Goal: Find specific page/section: Find specific page/section

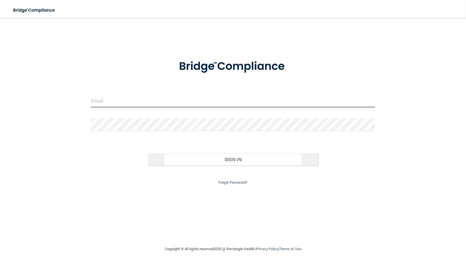
type input "[EMAIL_ADDRESS][DOMAIN_NAME]"
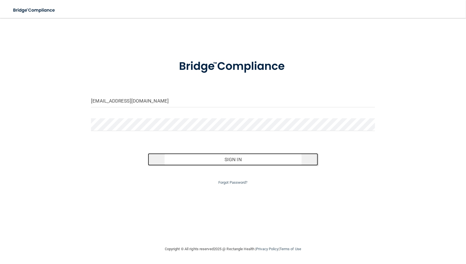
click at [235, 159] on button "Sign In" at bounding box center [233, 159] width 170 height 12
click at [235, 159] on div "rdickerson@rectanglehealth.com Invalid email/password. You don't have permissio…" at bounding box center [233, 132] width 444 height 216
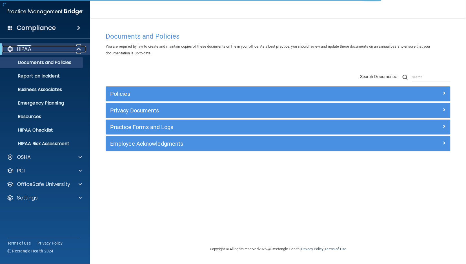
click at [77, 51] on span at bounding box center [79, 49] width 5 height 7
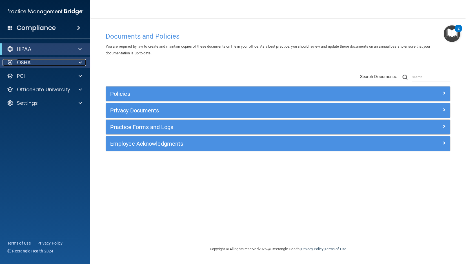
click at [50, 63] on div "OSHA" at bounding box center [38, 62] width 70 height 7
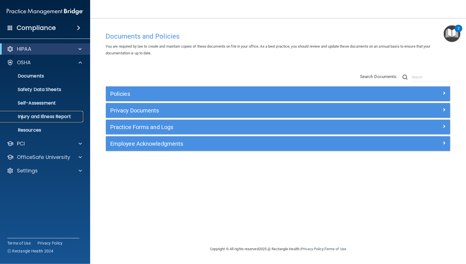
click at [36, 117] on p "Injury and Illness Report" at bounding box center [42, 117] width 77 height 6
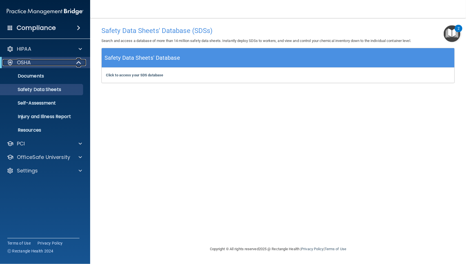
click at [77, 64] on span at bounding box center [79, 62] width 5 height 7
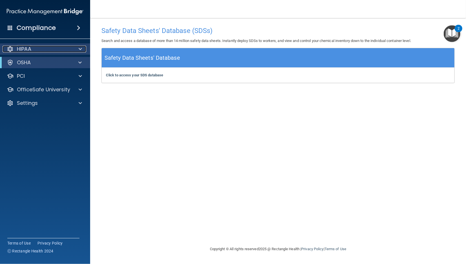
click at [78, 50] on div at bounding box center [79, 49] width 14 height 7
